Goal: Find specific page/section: Find specific page/section

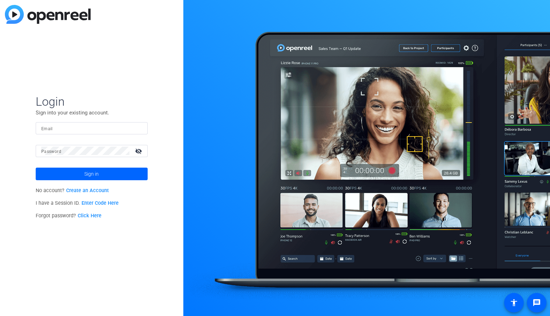
click at [106, 126] on input "Email" at bounding box center [91, 128] width 101 height 8
type input "[EMAIL_ADDRESS][DOMAIN_NAME]"
click at [97, 173] on span "Sign in" at bounding box center [91, 173] width 14 height 17
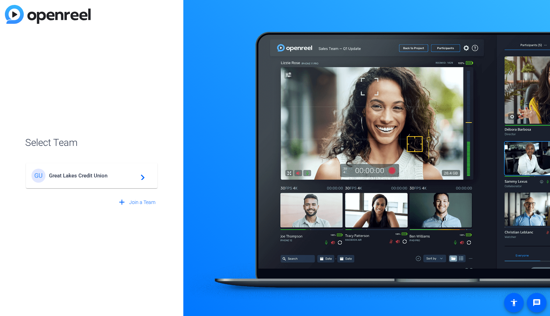
click at [74, 176] on span "Great Lakes Credit Union" at bounding box center [92, 175] width 87 height 6
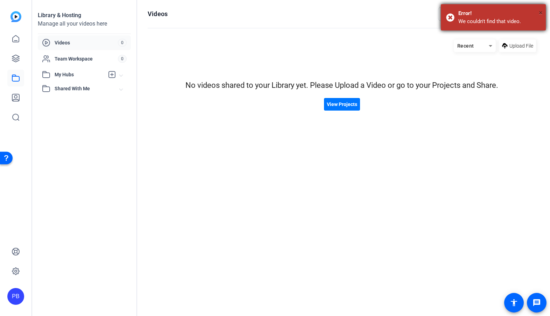
click at [539, 12] on span "×" at bounding box center [540, 12] width 4 height 8
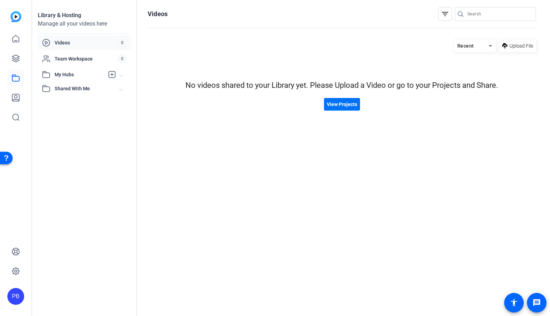
click at [347, 103] on span "View Projects" at bounding box center [342, 104] width 30 height 7
